Goal: Obtain resource: Obtain resource

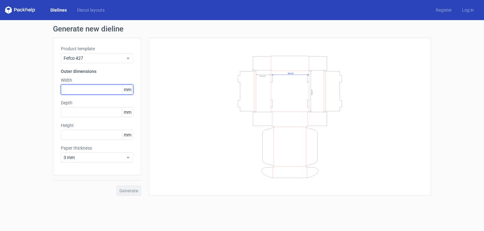
click at [96, 91] on input "text" at bounding box center [97, 90] width 72 height 10
type input "115"
type input "50"
click at [117, 186] on button "Generate" at bounding box center [129, 191] width 25 height 10
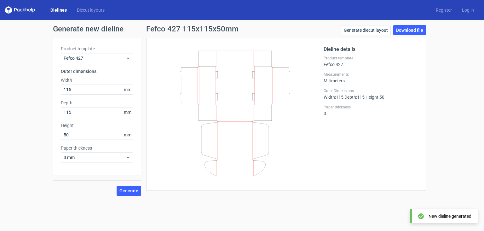
click at [448, 216] on div "New dieline generated" at bounding box center [449, 217] width 43 height 6
click at [420, 216] on form "Generate new dieline Product template Fefco 427 Outer dimensions Width 115 mm D…" at bounding box center [242, 125] width 484 height 211
click at [408, 30] on link "Download file" at bounding box center [409, 30] width 33 height 10
click at [128, 158] on use at bounding box center [128, 158] width 2 height 2
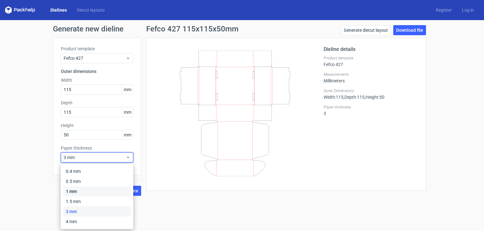
click at [83, 192] on div "1 mm" at bounding box center [96, 192] width 67 height 10
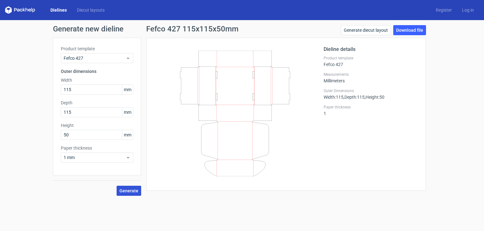
click at [128, 192] on span "Generate" at bounding box center [128, 191] width 19 height 4
click at [375, 30] on link "Generate diecut layout" at bounding box center [366, 30] width 50 height 10
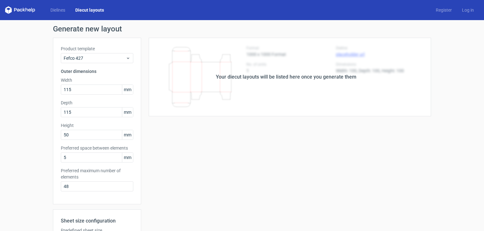
drag, startPoint x: 271, startPoint y: 121, endPoint x: 284, endPoint y: 119, distance: 13.4
click at [271, 121] on div "Your diecut layouts will be listed here once you generate them Height Depth Wid…" at bounding box center [286, 186] width 290 height 296
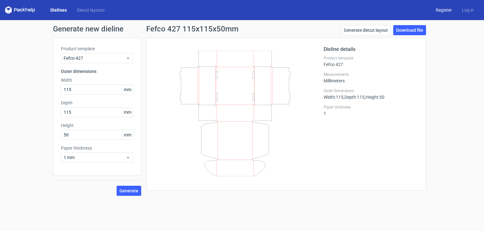
click at [449, 10] on link "Register" at bounding box center [444, 10] width 26 height 6
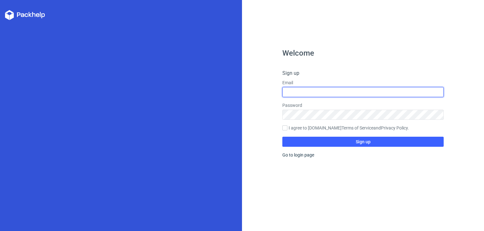
click at [303, 92] on input "text" at bounding box center [362, 92] width 161 height 10
type input "[EMAIL_ADDRESS][DOMAIN_NAME]"
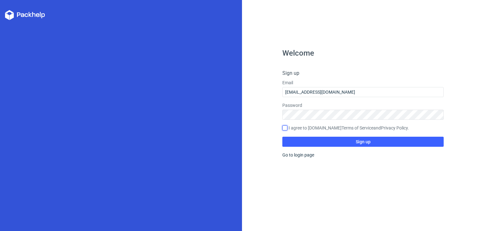
click at [285, 128] on input "I agree to [DOMAIN_NAME] Terms of Service and Privacy Policy ." at bounding box center [284, 128] width 5 height 5
checkbox input "true"
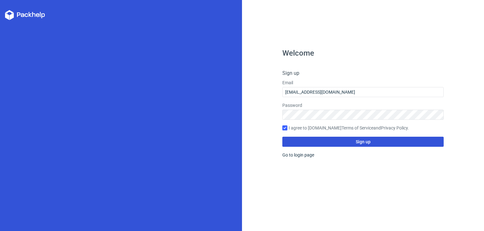
click at [335, 142] on button "Sign up" at bounding box center [362, 142] width 161 height 10
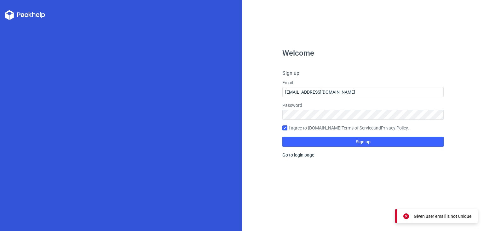
click at [450, 218] on div "Given user email is not unique" at bounding box center [443, 217] width 58 height 6
click at [306, 156] on link "Go to login page" at bounding box center [298, 155] width 32 height 5
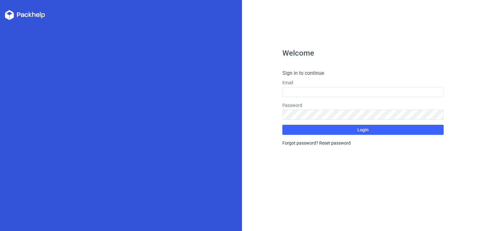
click at [36, 15] on icon at bounding box center [37, 15] width 3 height 4
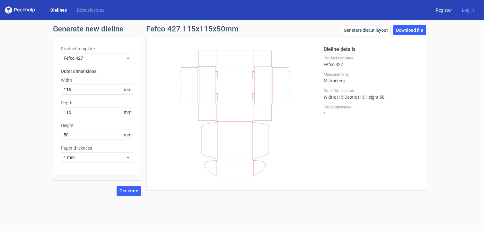
click at [443, 11] on link "Register" at bounding box center [444, 10] width 26 height 6
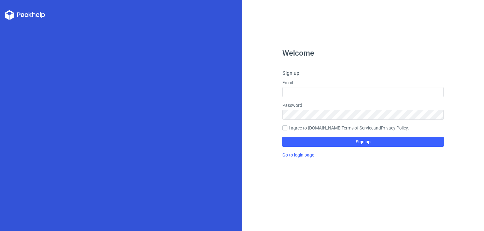
click at [305, 156] on link "Go to login page" at bounding box center [298, 155] width 32 height 5
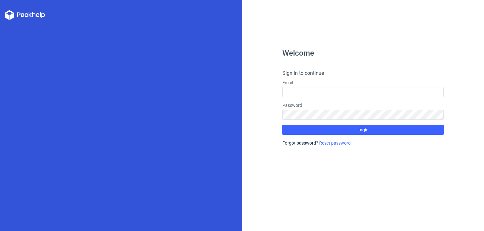
click at [333, 143] on link "Reset password" at bounding box center [334, 143] width 31 height 5
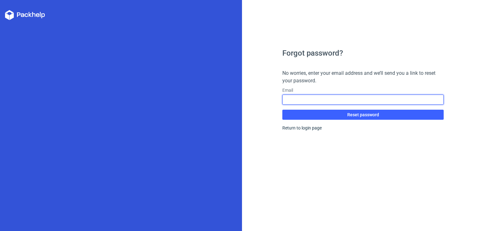
click at [334, 99] on input "text" at bounding box center [362, 100] width 161 height 10
type input "[EMAIL_ADDRESS][DOMAIN_NAME]"
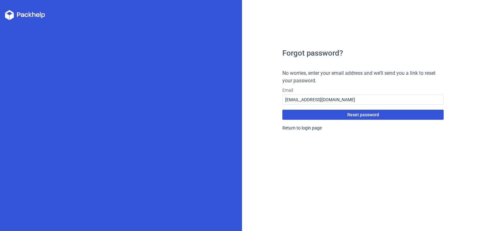
click at [362, 114] on span "Reset password" at bounding box center [363, 115] width 32 height 4
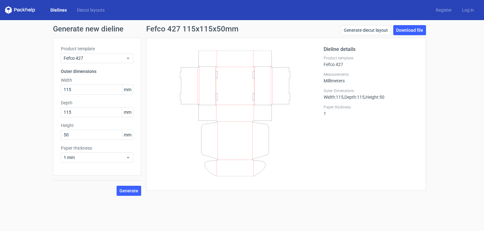
click at [62, 9] on link "Dielines" at bounding box center [58, 10] width 26 height 6
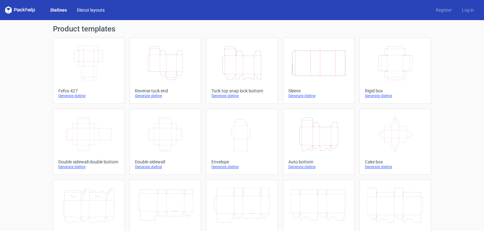
click at [83, 9] on link "Diecut layouts" at bounding box center [91, 10] width 38 height 6
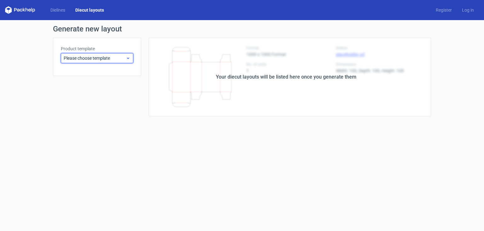
click at [128, 58] on use at bounding box center [128, 59] width 2 height 2
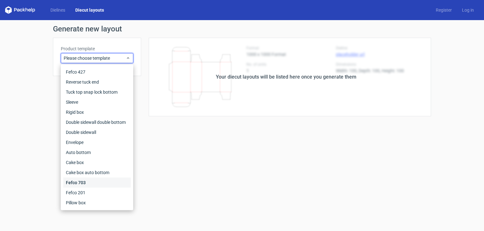
click at [88, 184] on div "Fefco 703" at bounding box center [96, 183] width 67 height 10
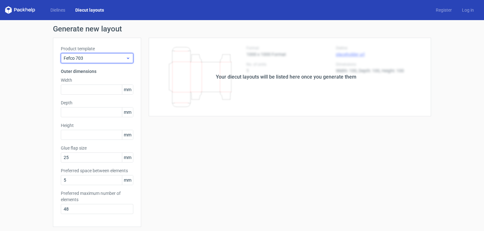
click at [113, 60] on span "Fefco 703" at bounding box center [95, 58] width 62 height 6
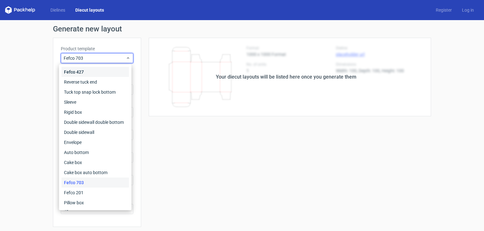
click at [94, 74] on div "Fefco 427" at bounding box center [94, 72] width 67 height 10
